Goal: Task Accomplishment & Management: Use online tool/utility

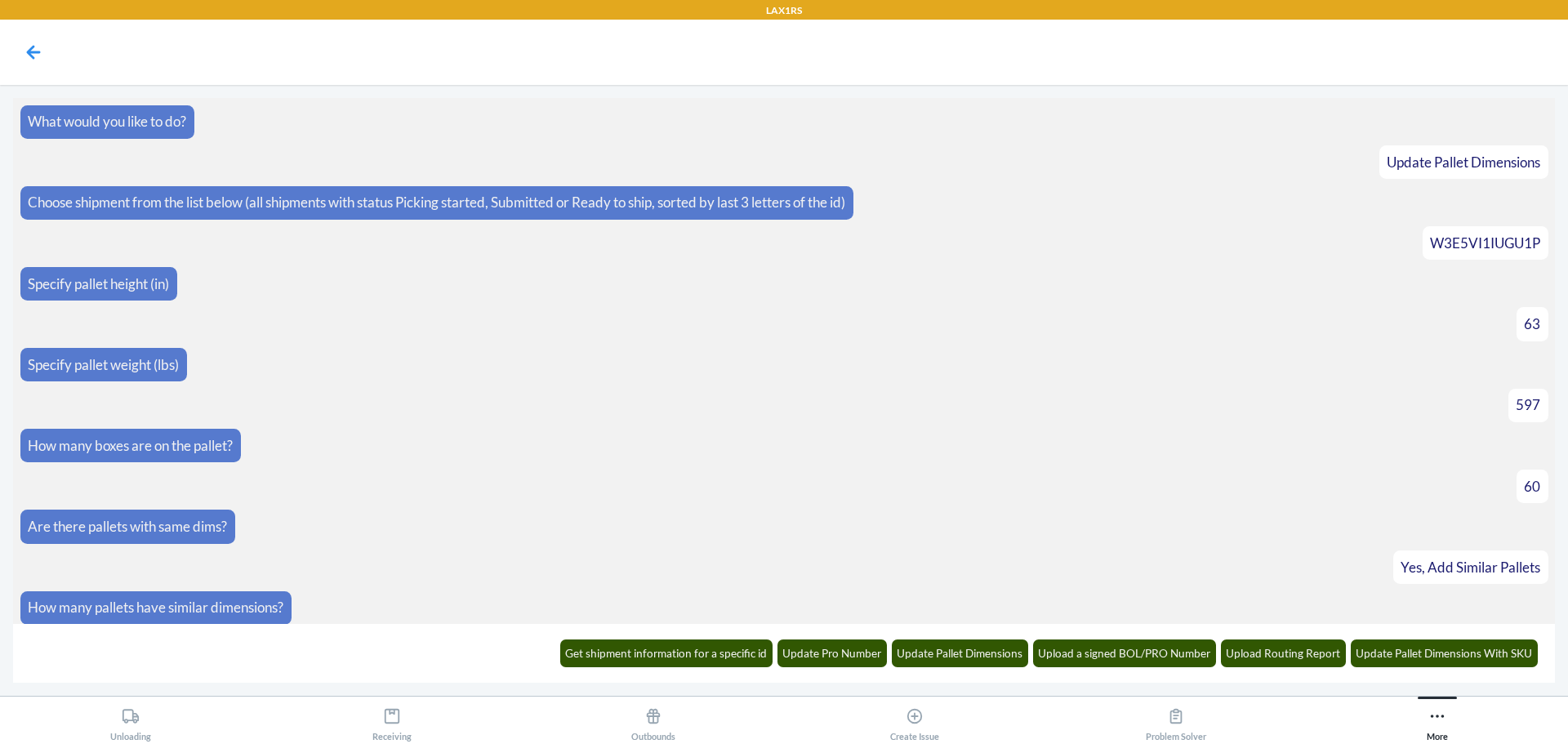
scroll to position [905, 0]
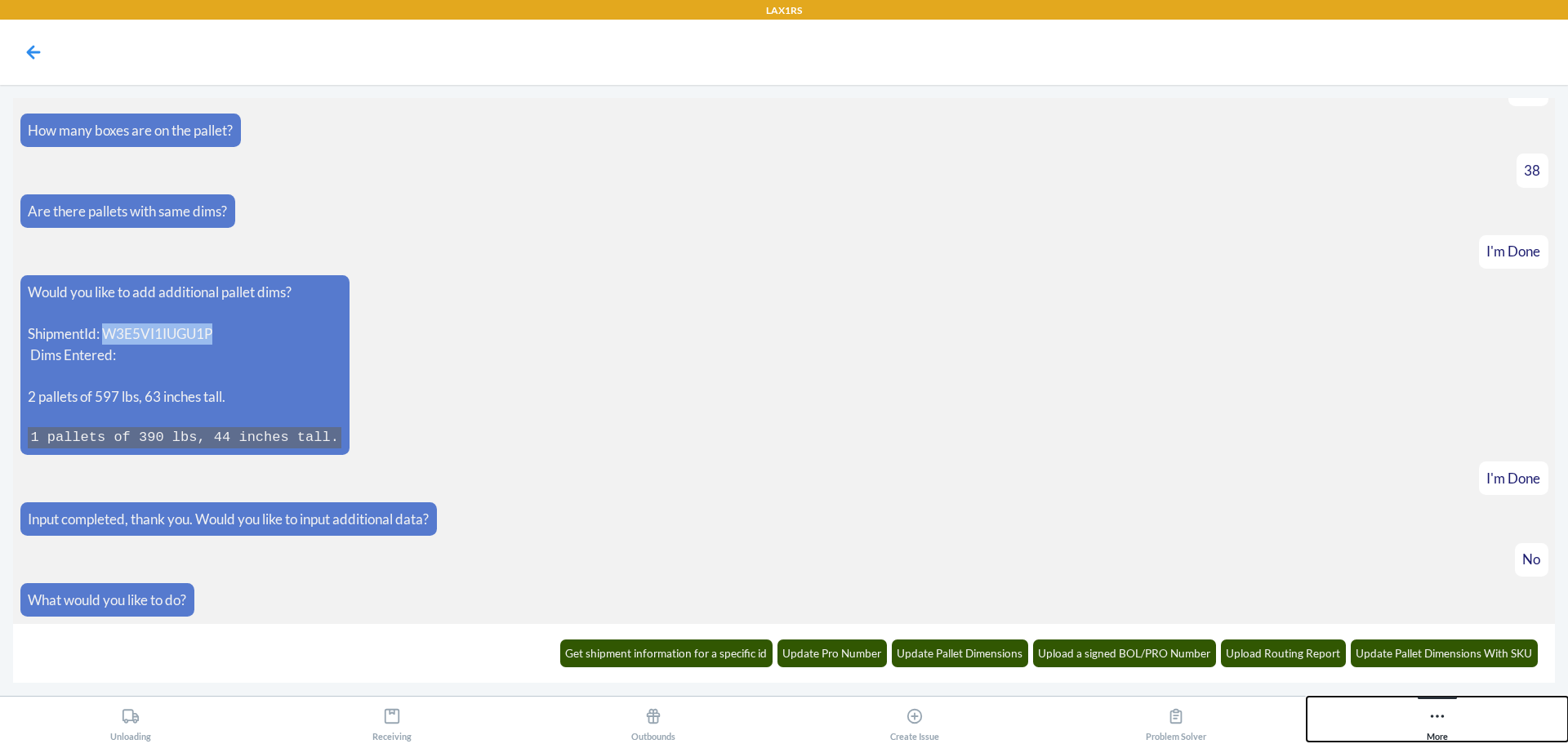
click at [1431, 712] on icon at bounding box center [1437, 716] width 18 height 18
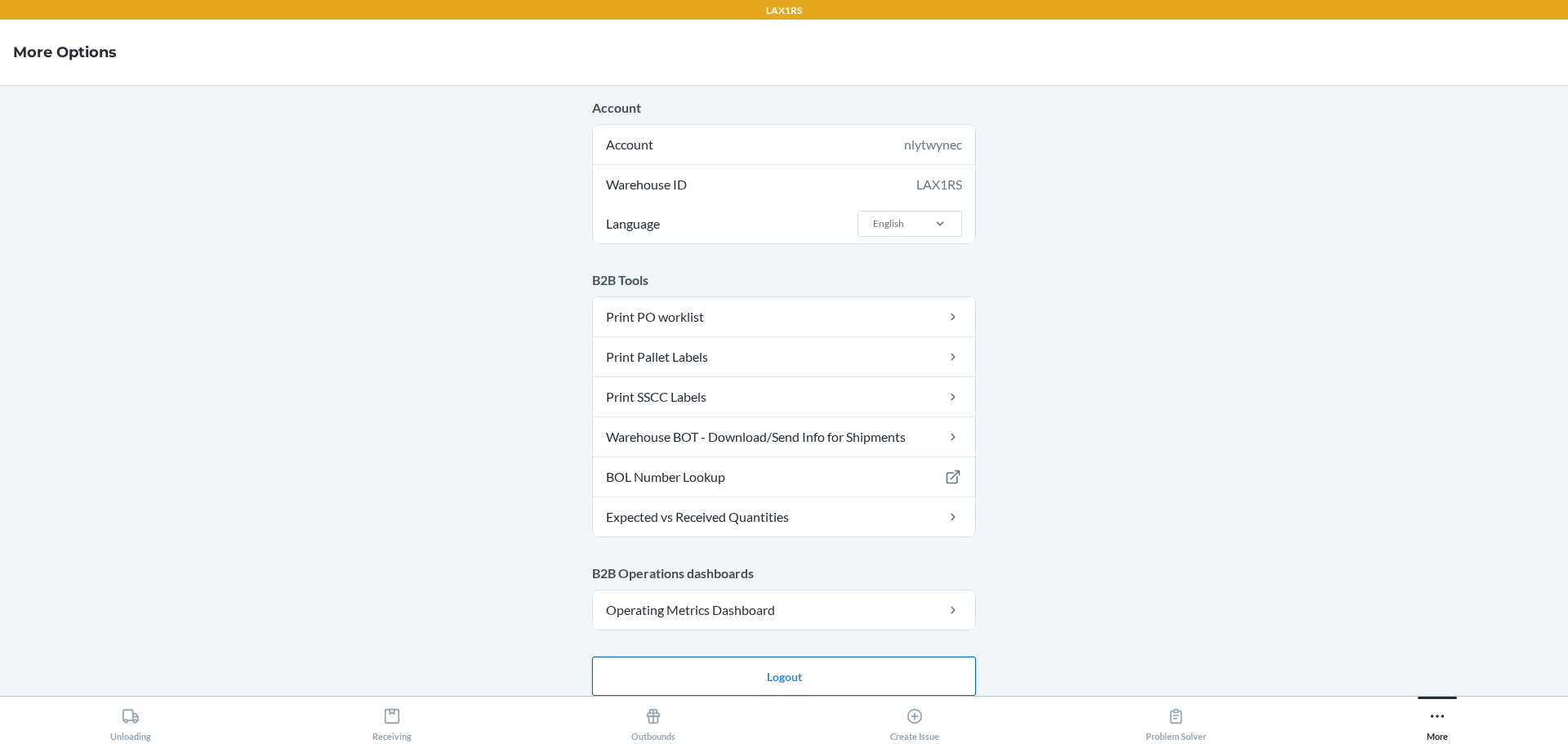
click at [798, 675] on button "Logout" at bounding box center [784, 676] width 384 height 39
